Goal: Navigation & Orientation: Find specific page/section

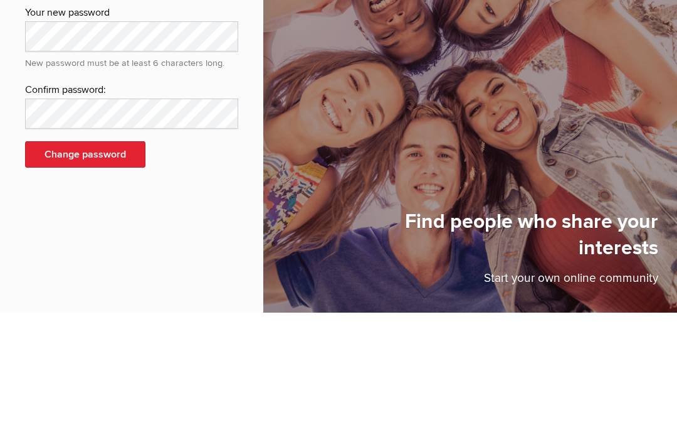
click at [92, 270] on button "Change password" at bounding box center [85, 283] width 120 height 26
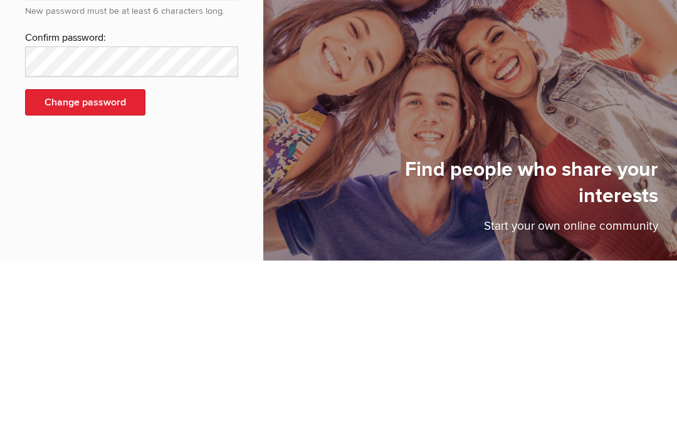
click at [97, 270] on button "Change password" at bounding box center [85, 283] width 120 height 26
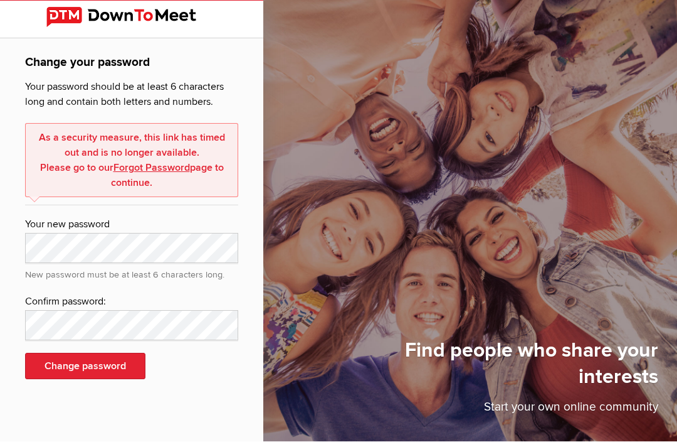
click at [93, 353] on button "Change password" at bounding box center [85, 366] width 120 height 26
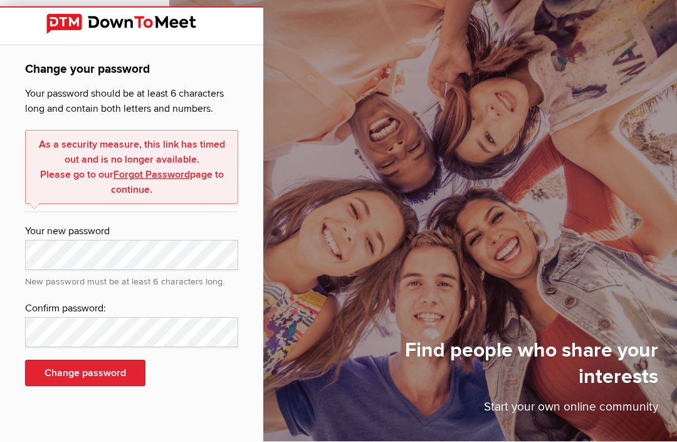
scroll to position [0, 0]
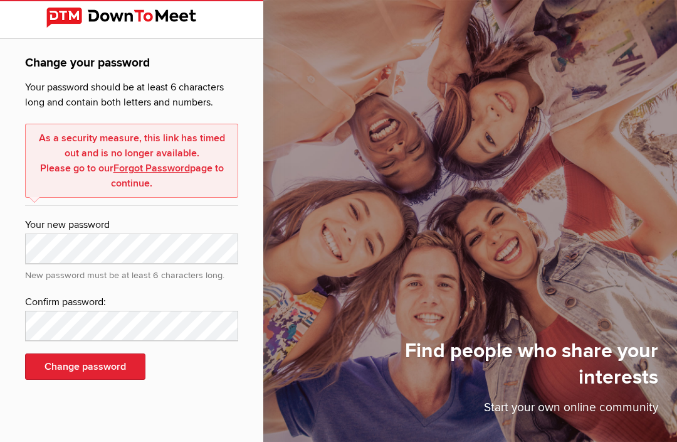
click at [133, 163] on link "Forgot Password" at bounding box center [152, 168] width 77 height 13
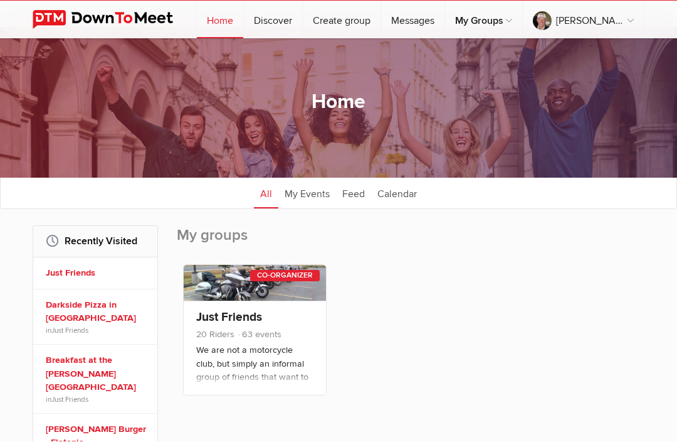
scroll to position [27, 0]
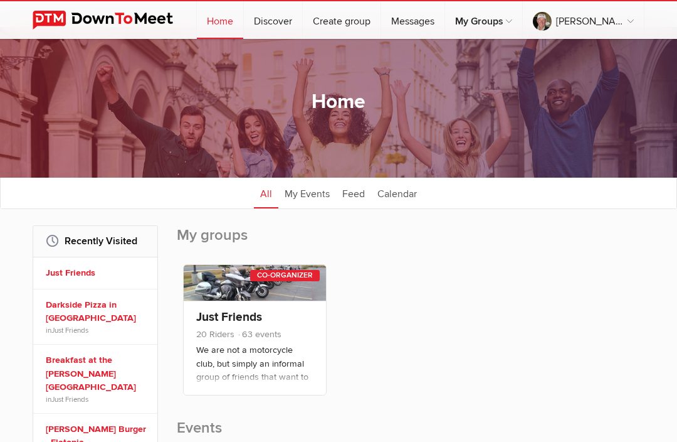
click at [236, 314] on link "Just Friends" at bounding box center [229, 316] width 66 height 15
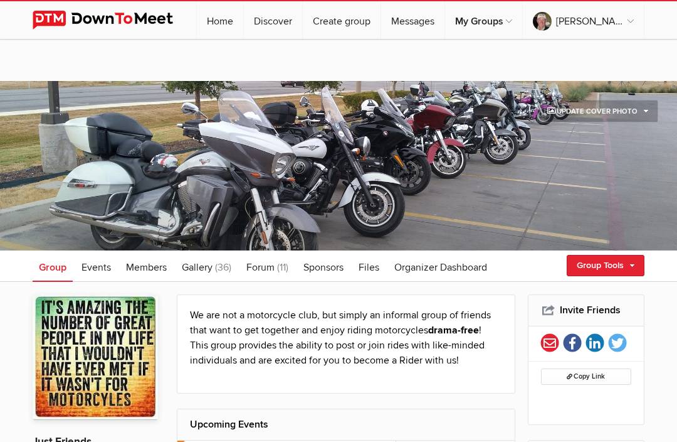
click at [104, 267] on span "Events" at bounding box center [96, 267] width 29 height 13
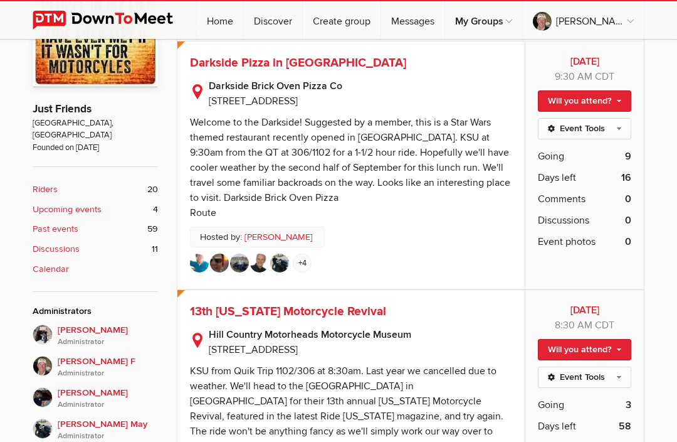
scroll to position [362, 0]
